Goal: Check status: Verify the current state of an ongoing process or item

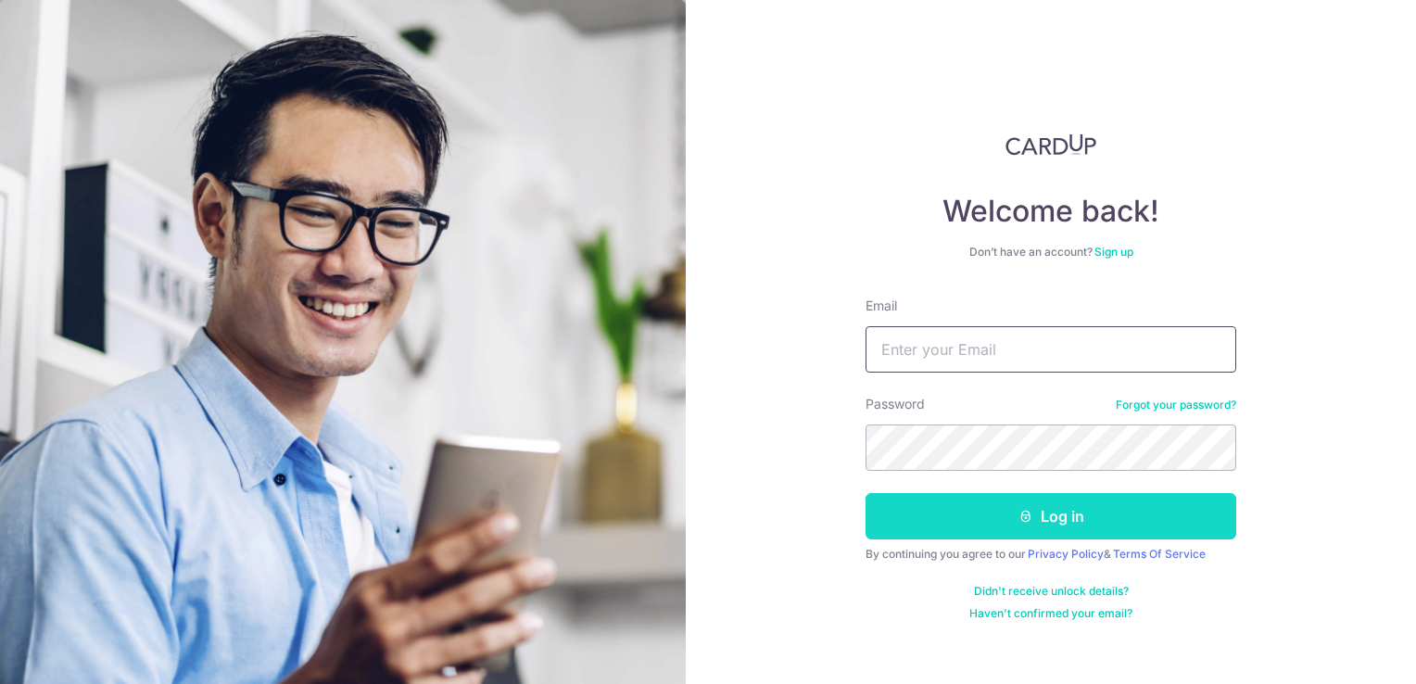
type input "[DOMAIN_NAME][EMAIL_ADDRESS][DOMAIN_NAME]"
click at [1049, 511] on button "Log in" at bounding box center [1051, 516] width 371 height 46
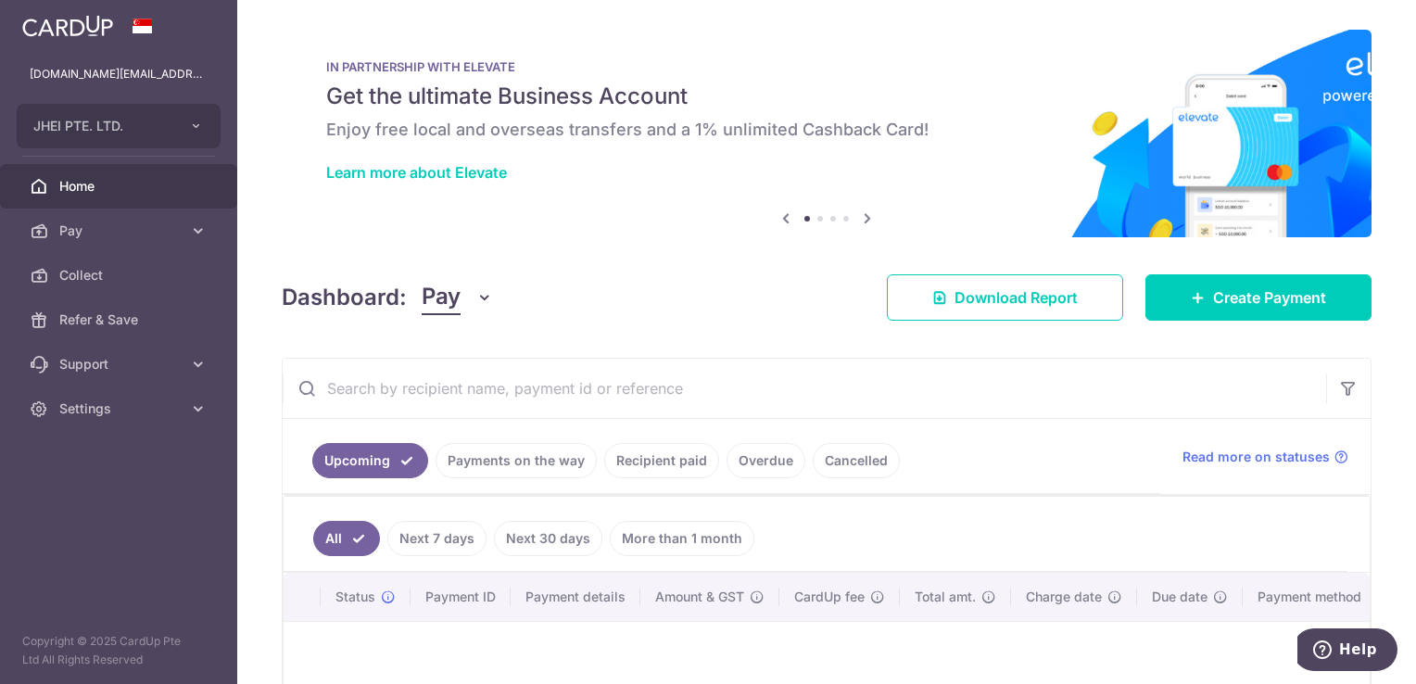
click at [507, 470] on link "Payments on the way" at bounding box center [516, 460] width 161 height 35
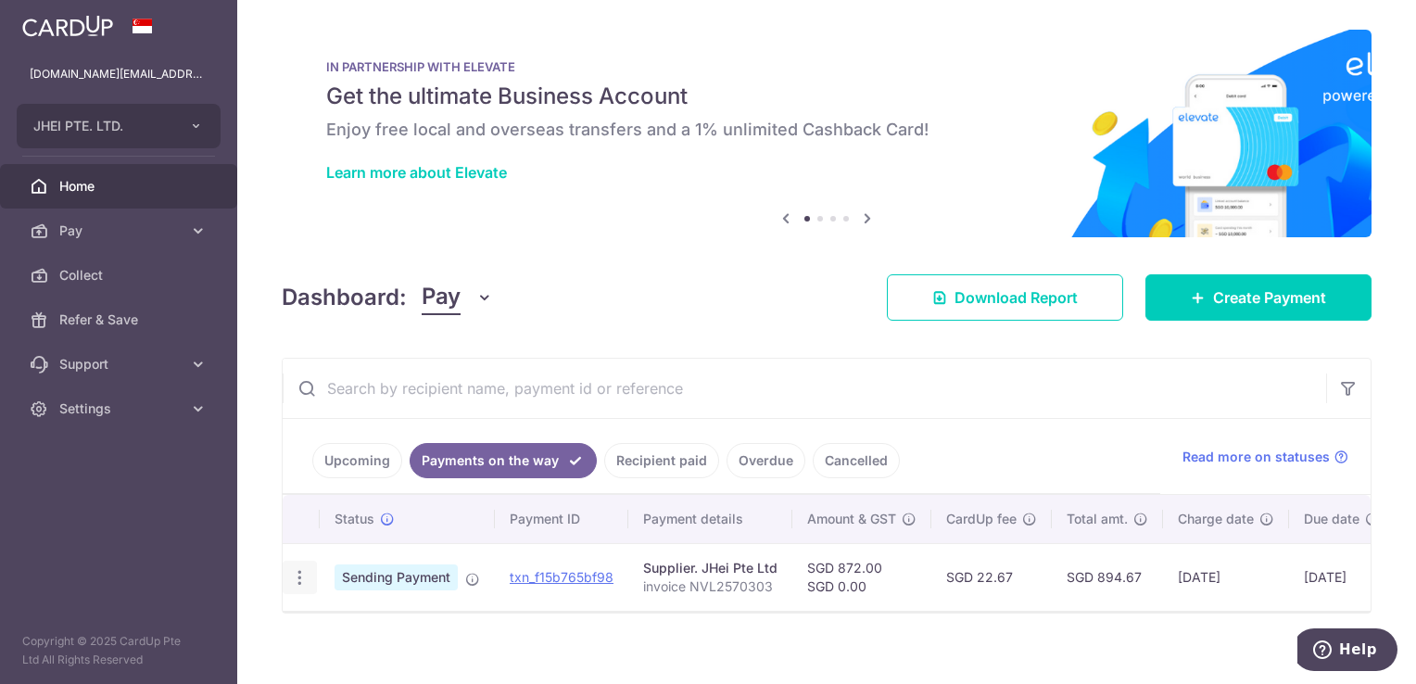
click at [301, 582] on icon "button" at bounding box center [299, 577] width 19 height 19
